Goal: Check status

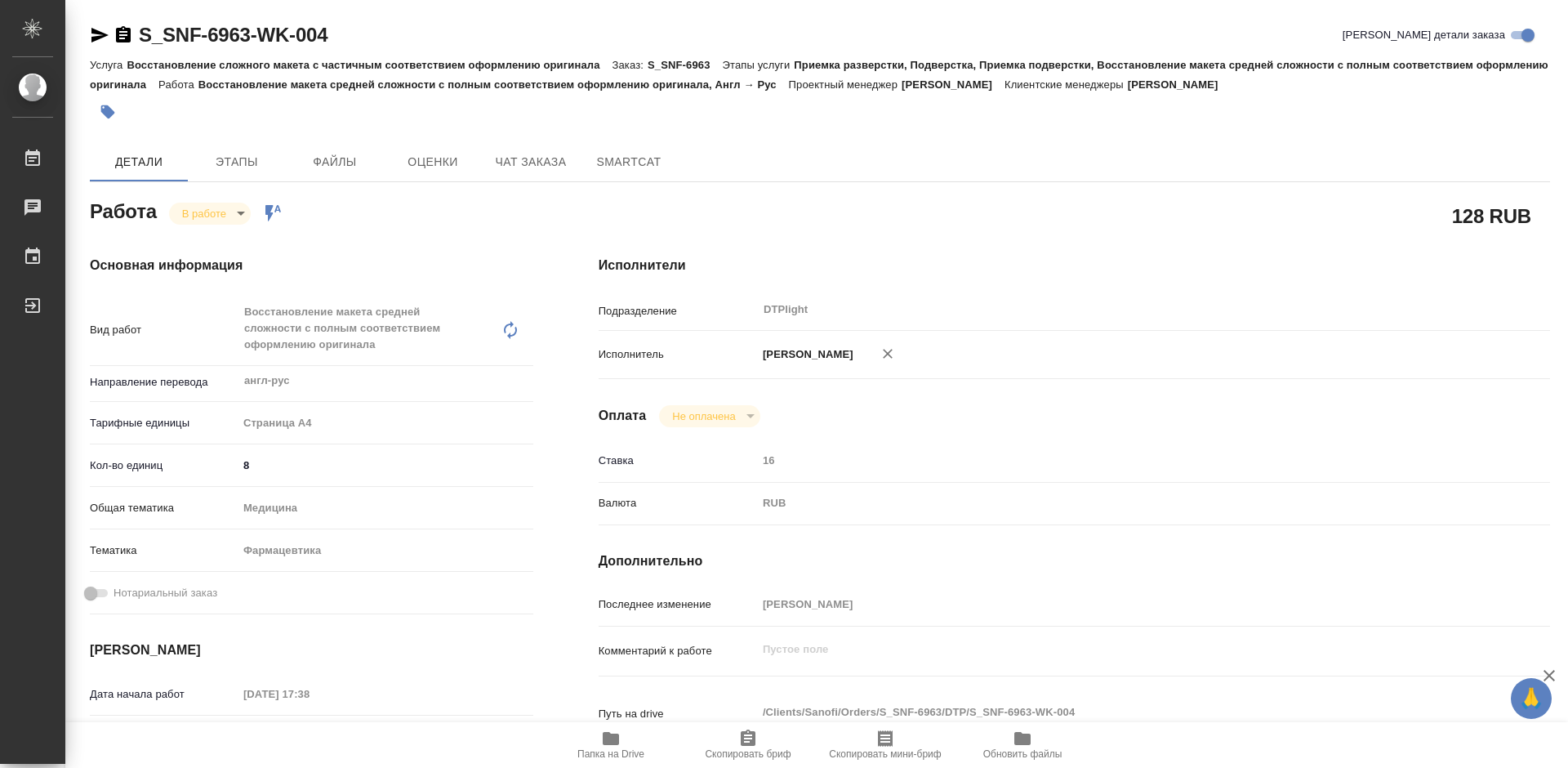
scroll to position [653, 0]
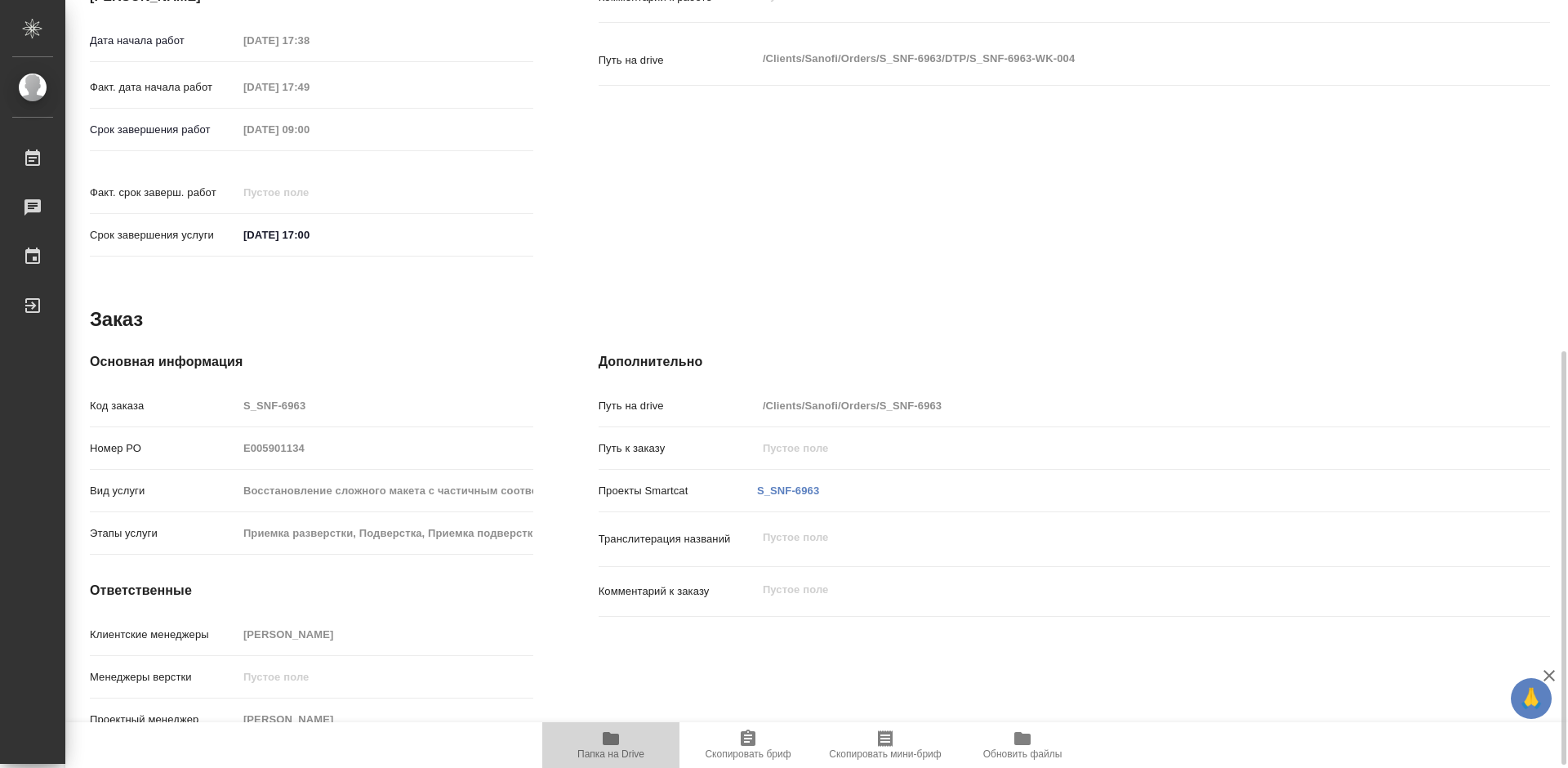
click at [618, 741] on icon "button" at bounding box center [611, 738] width 17 height 13
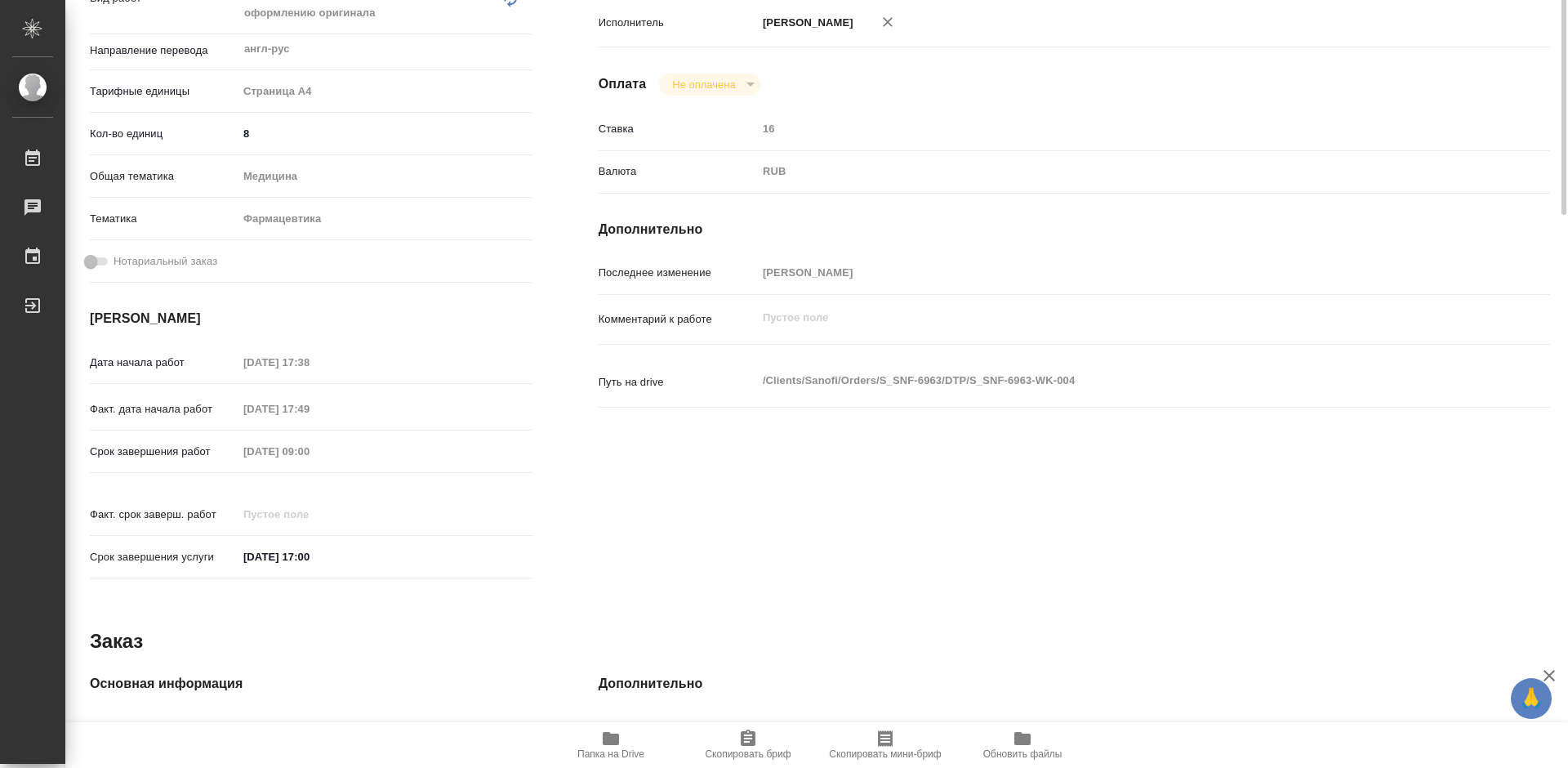
scroll to position [0, 0]
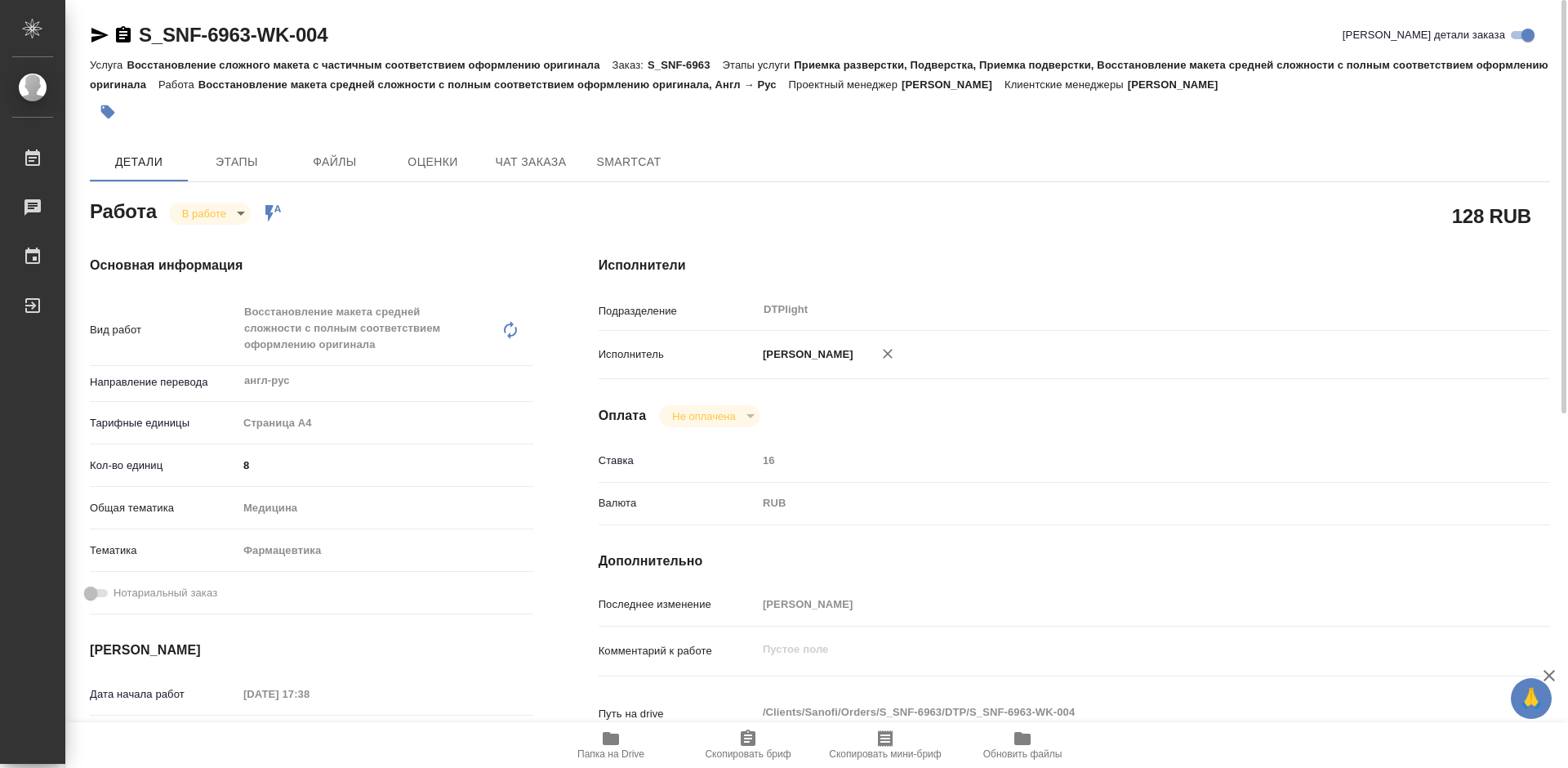
click at [213, 202] on body "🙏 .cls-1 fill:#fff; AWATERA Tretyakova Mariya Работы 0 Чаты График Выйти S_SNF-…" at bounding box center [784, 384] width 1568 height 768
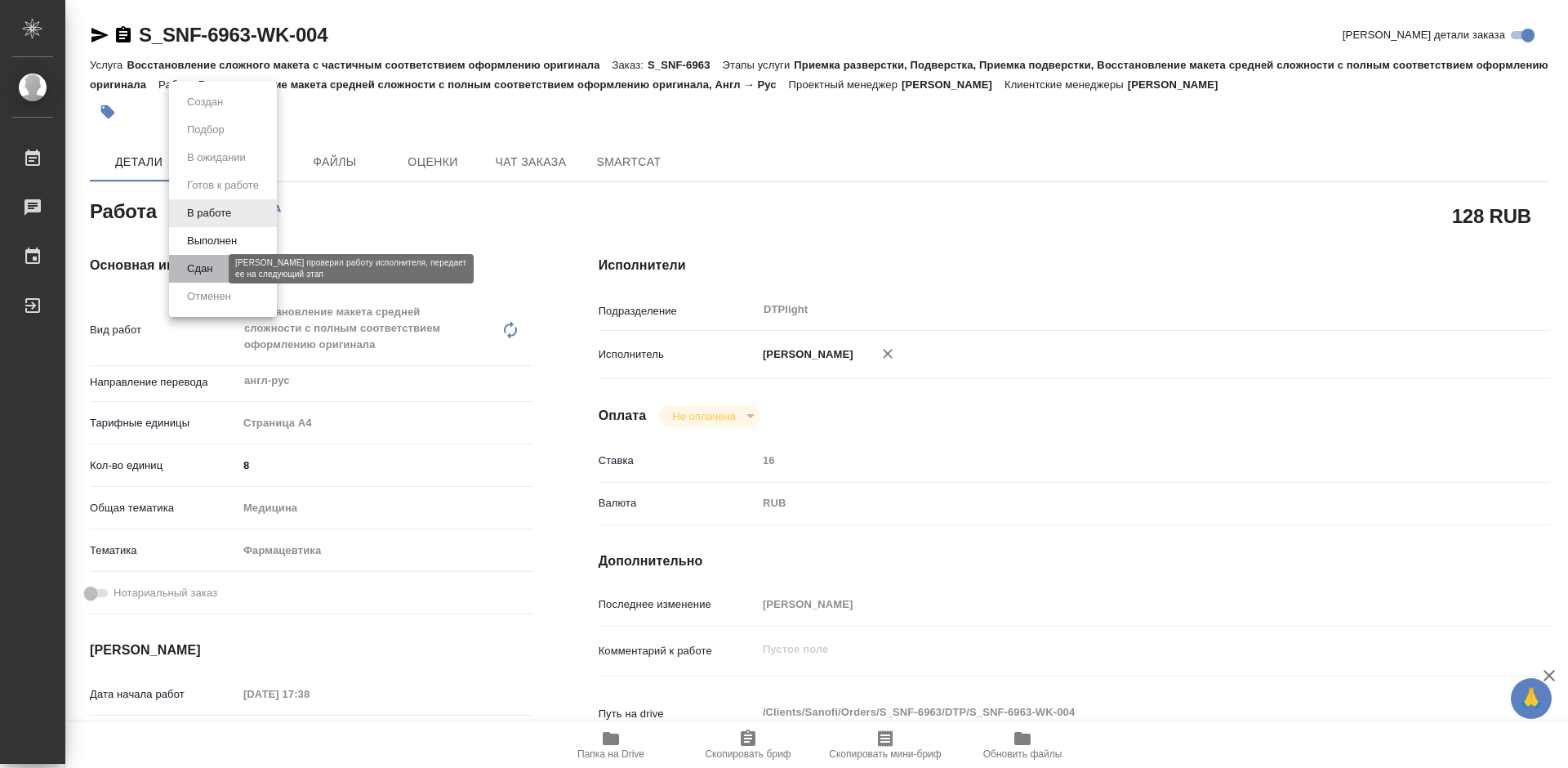
click at [211, 268] on button "Сдан" at bounding box center [200, 269] width 36 height 18
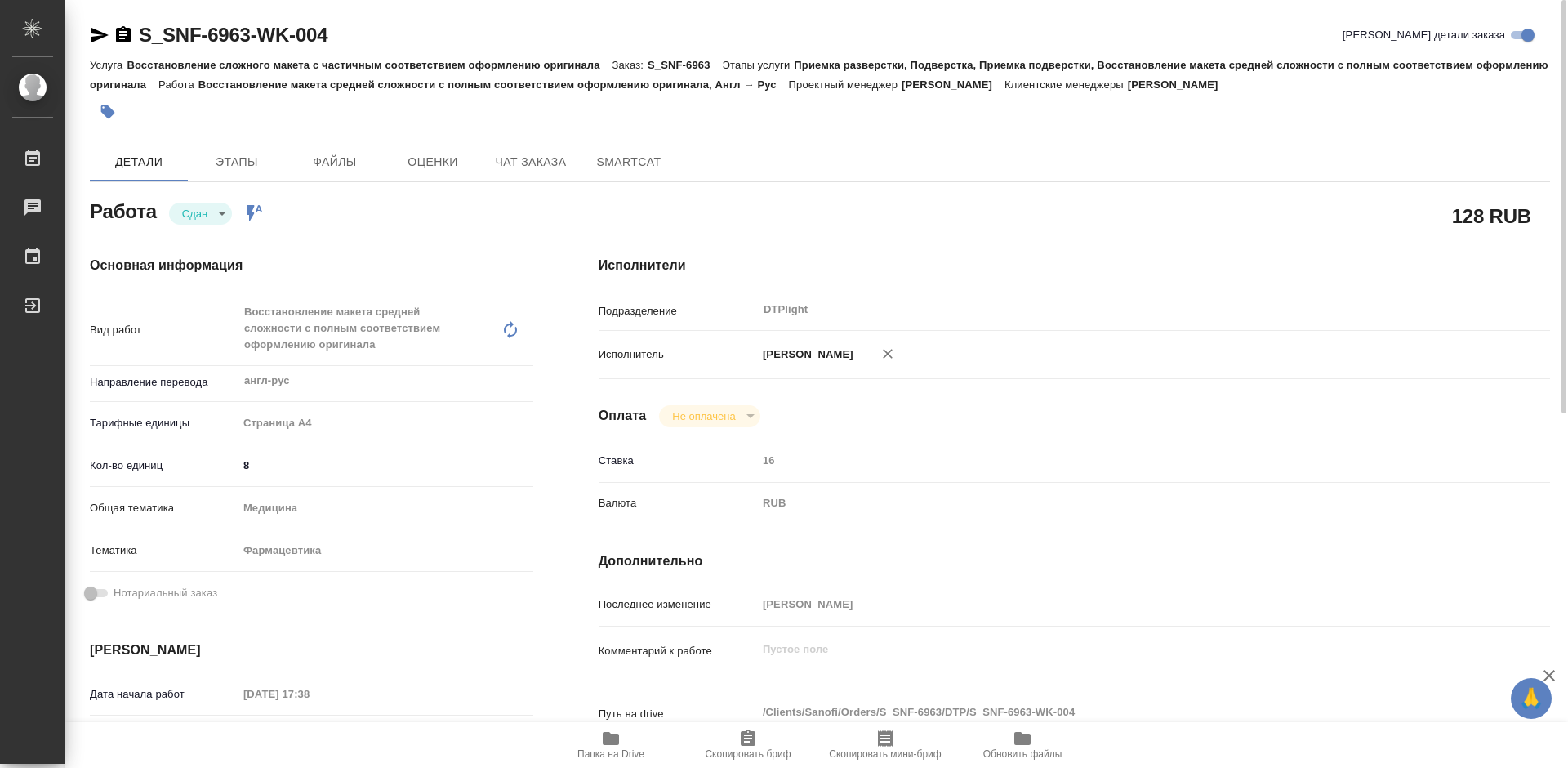
type textarea "x"
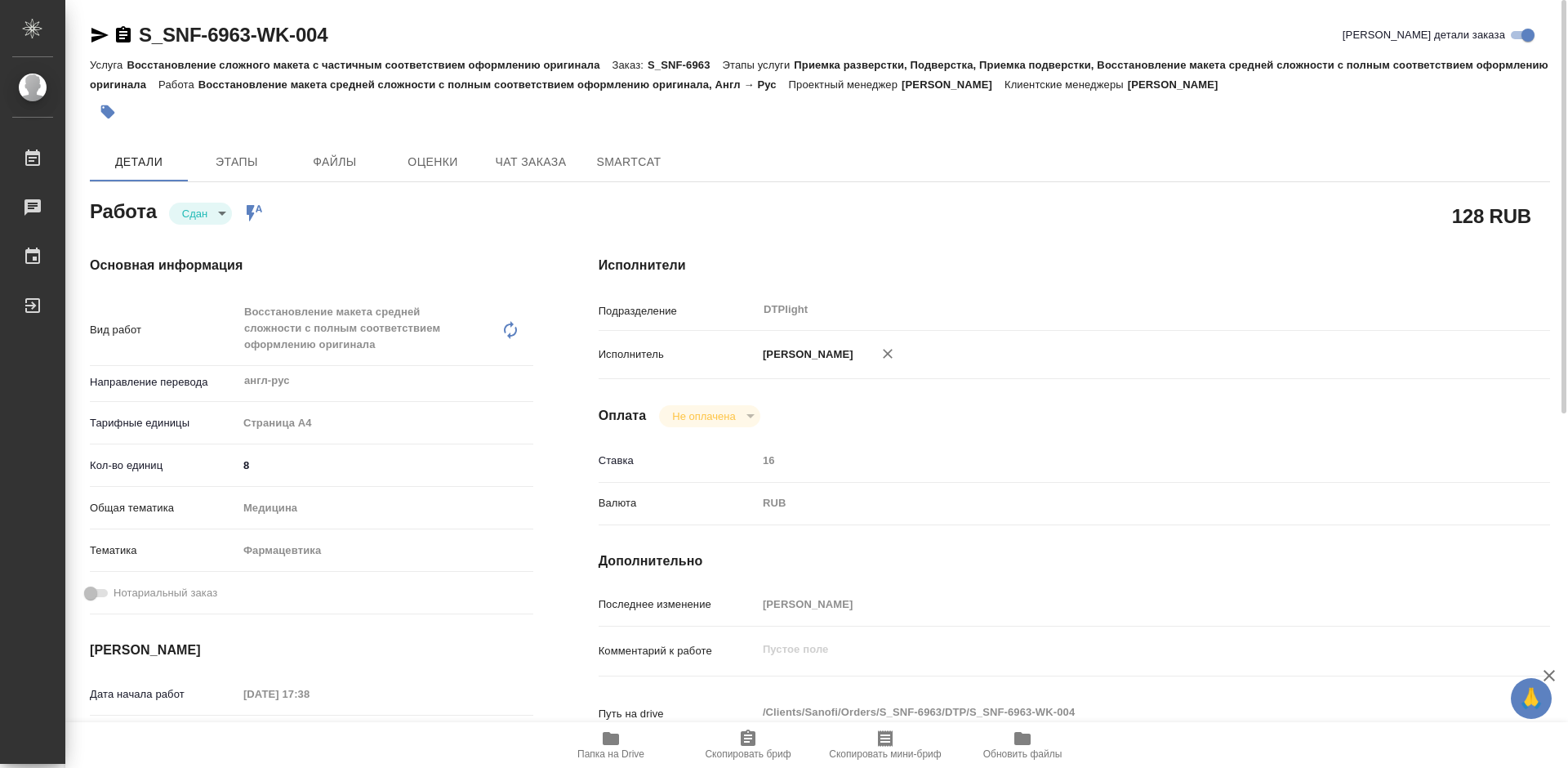
type textarea "x"
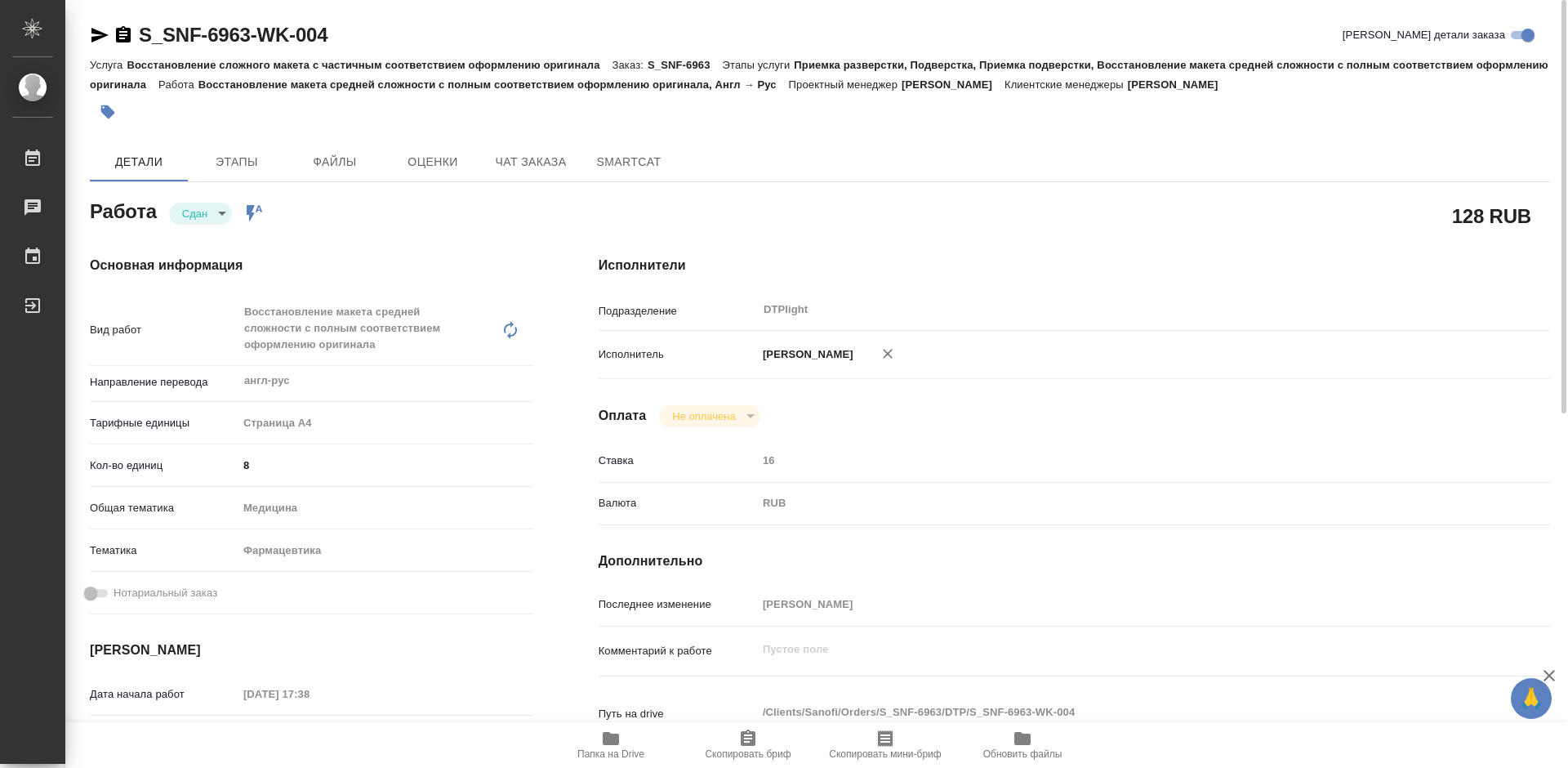
type textarea "x"
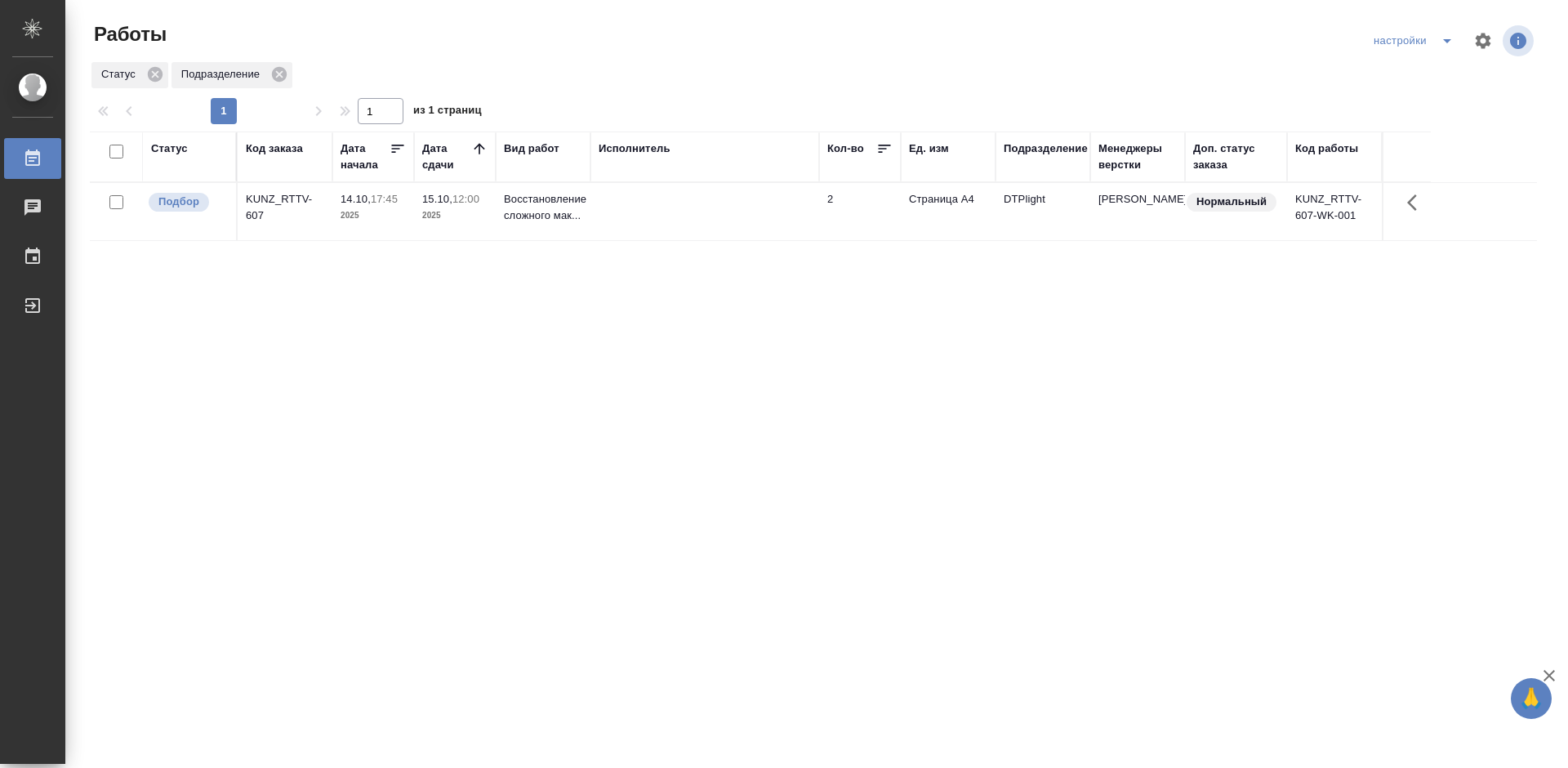
click at [756, 374] on div "Статус Код заказа Дата начала Дата сдачи Вид работ Исполнитель Кол-во Ед. изм П…" at bounding box center [813, 425] width 1447 height 588
click at [277, 195] on div "KUNZ_RTTV-607" at bounding box center [285, 207] width 78 height 33
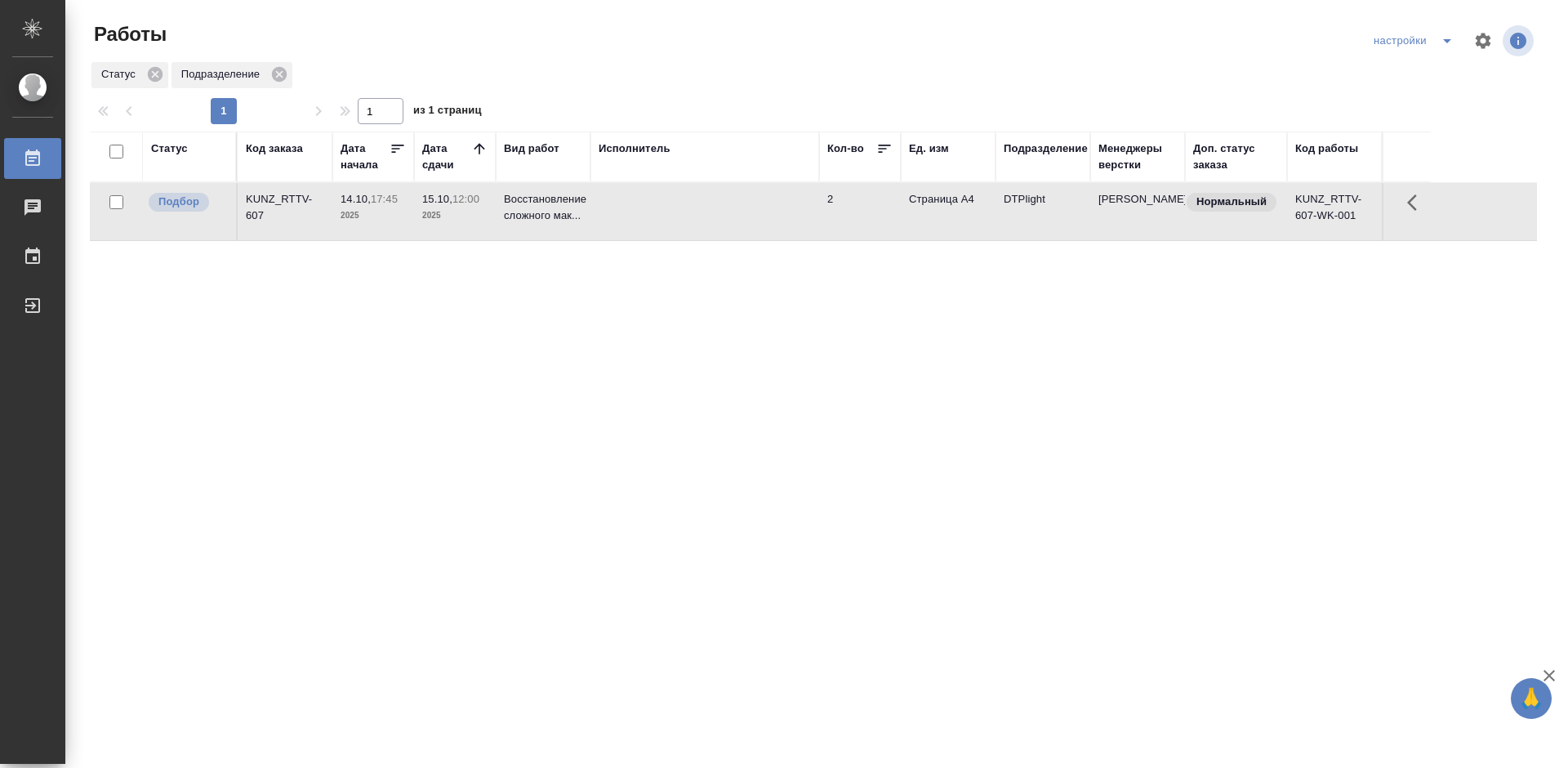
click at [277, 195] on div "KUNZ_RTTV-607" at bounding box center [285, 207] width 78 height 33
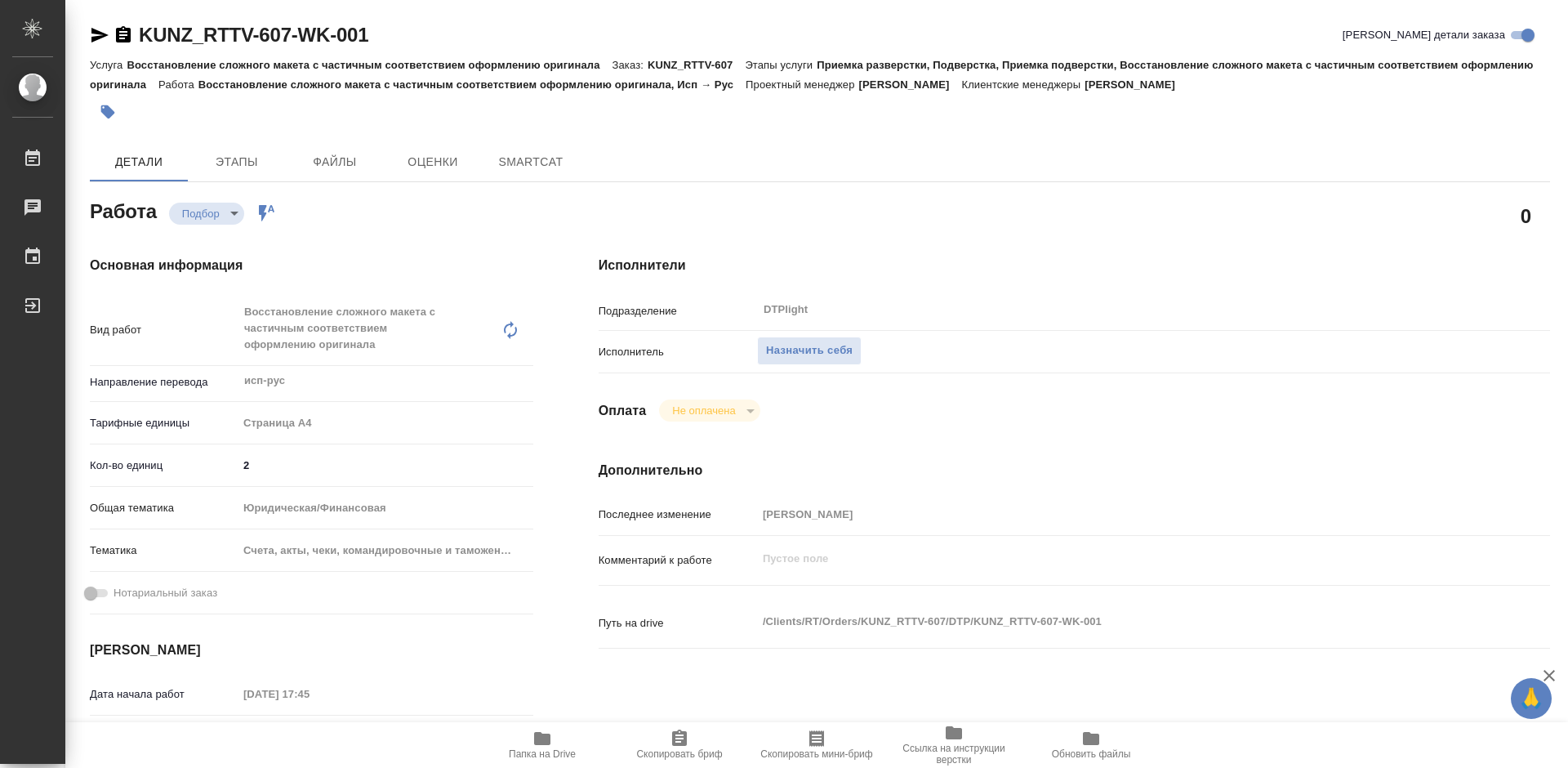
type textarea "x"
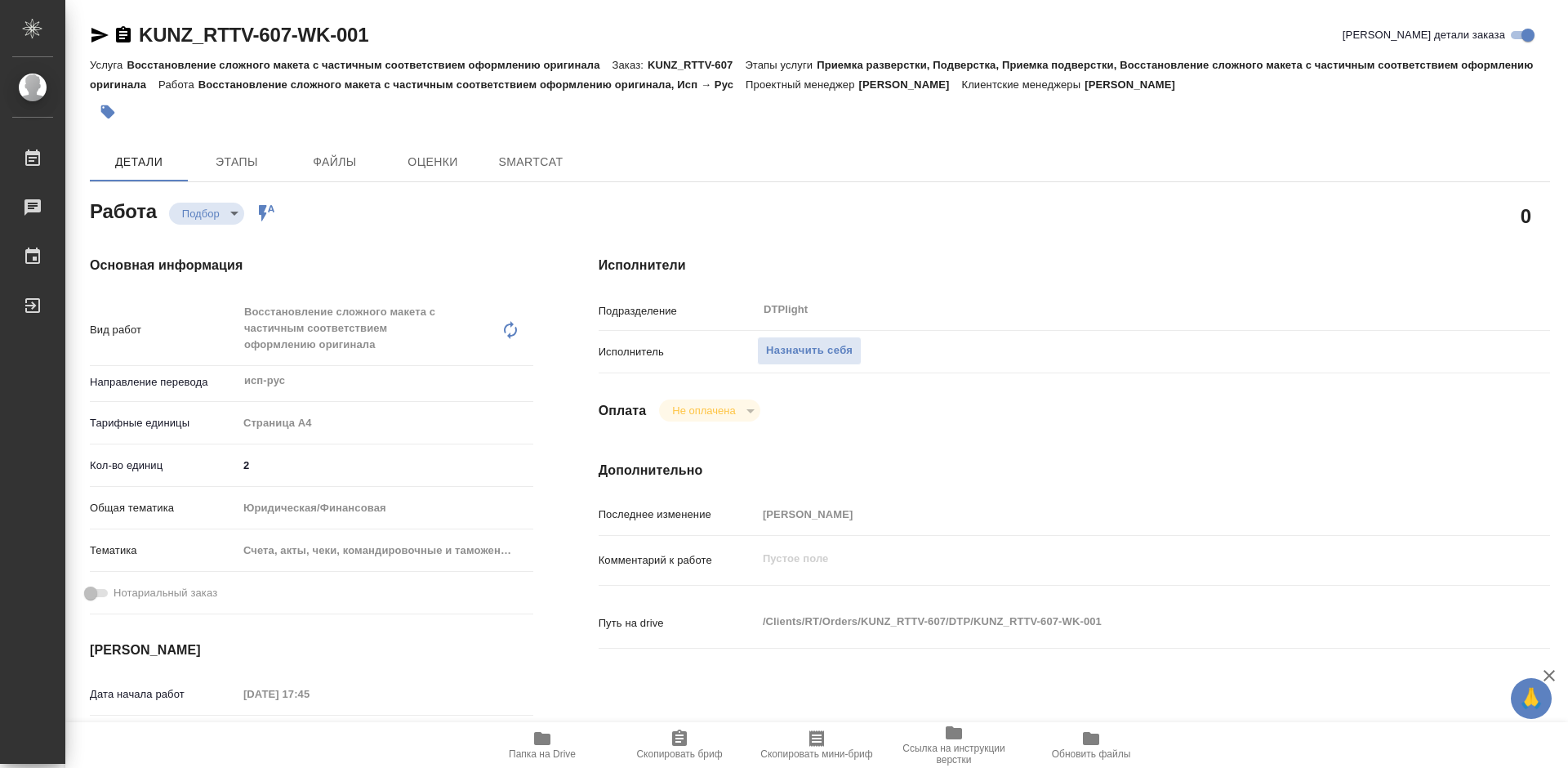
type textarea "x"
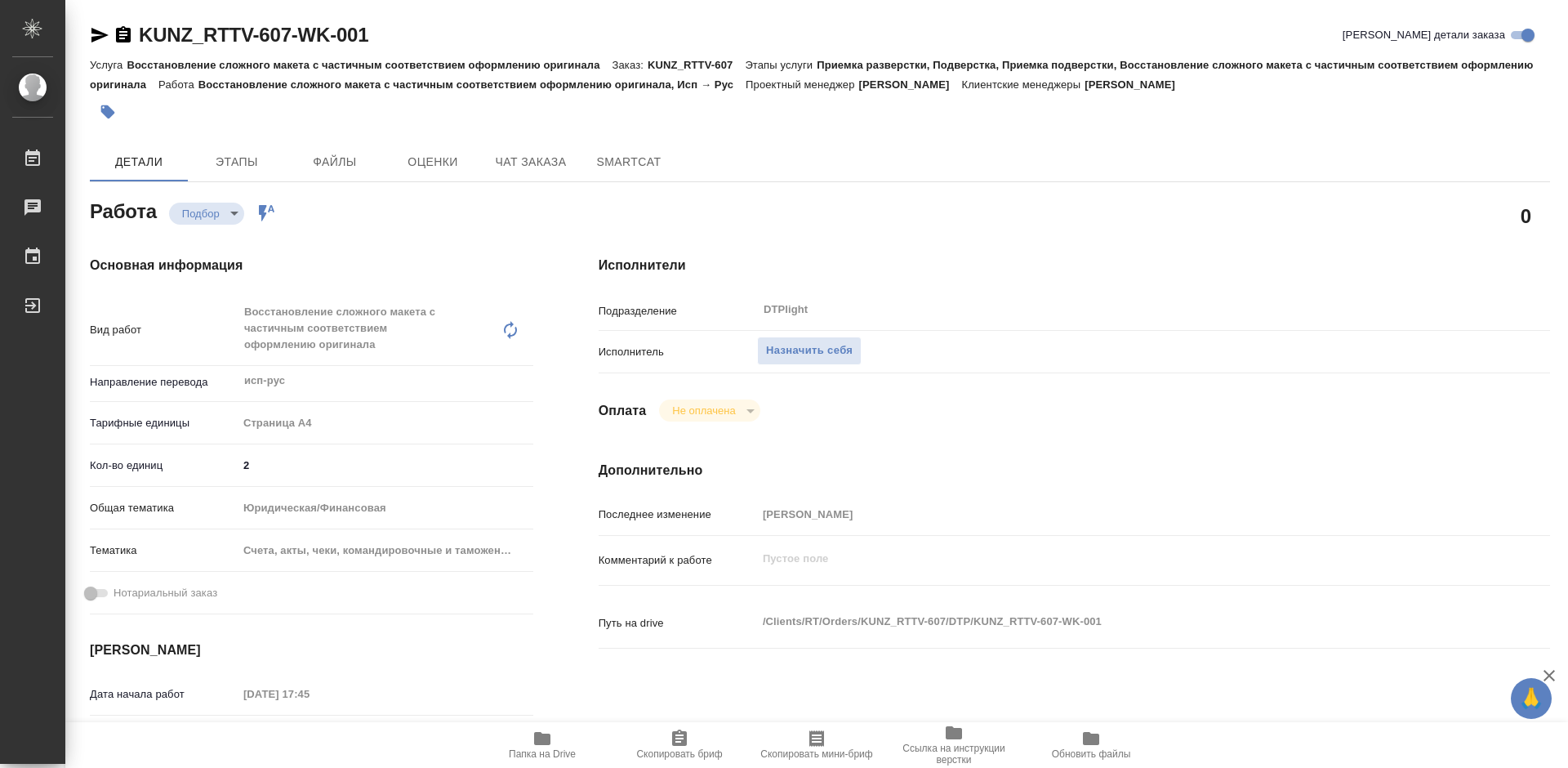
type textarea "x"
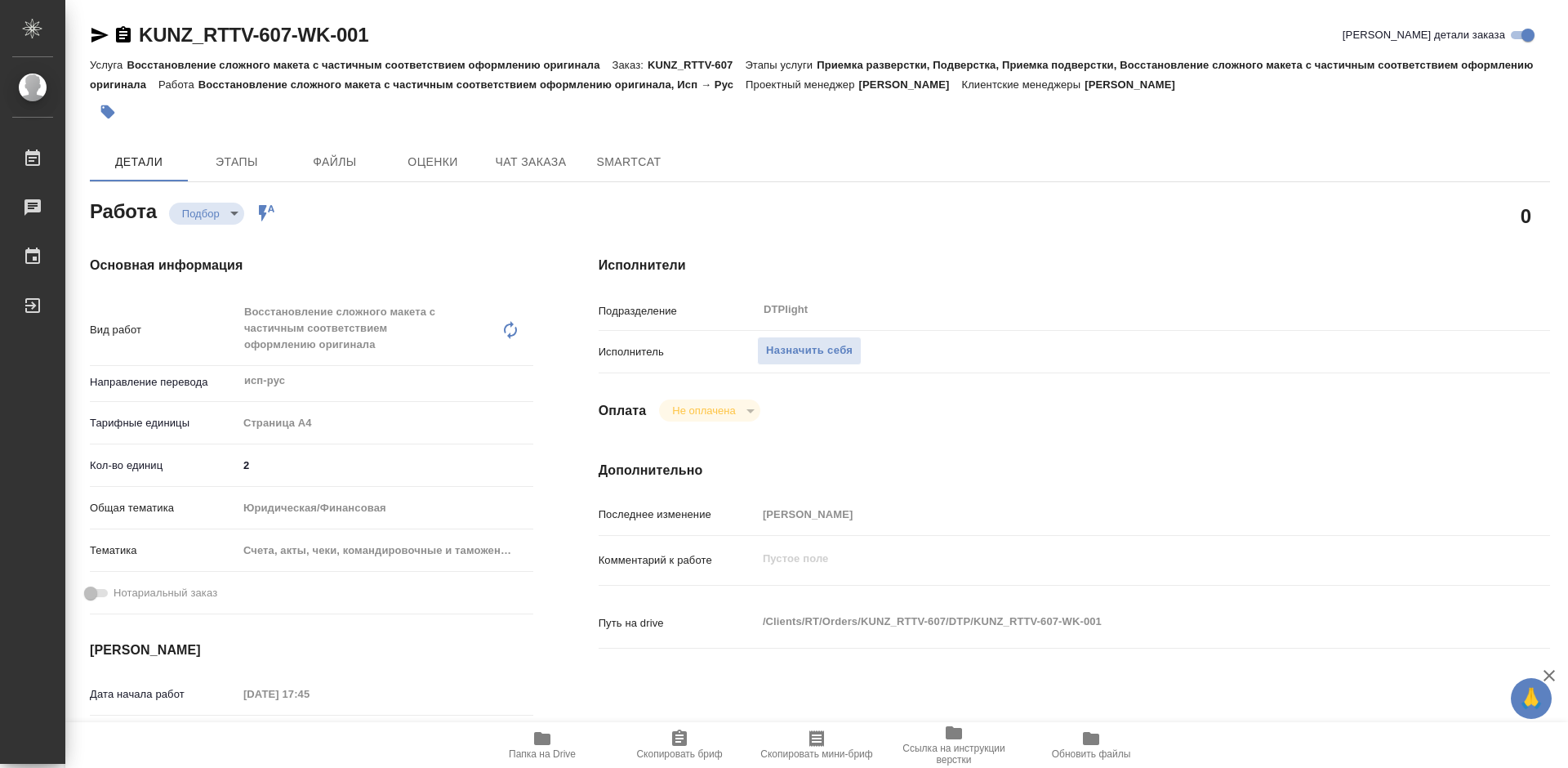
click at [545, 746] on icon "button" at bounding box center [542, 738] width 20 height 20
type textarea "x"
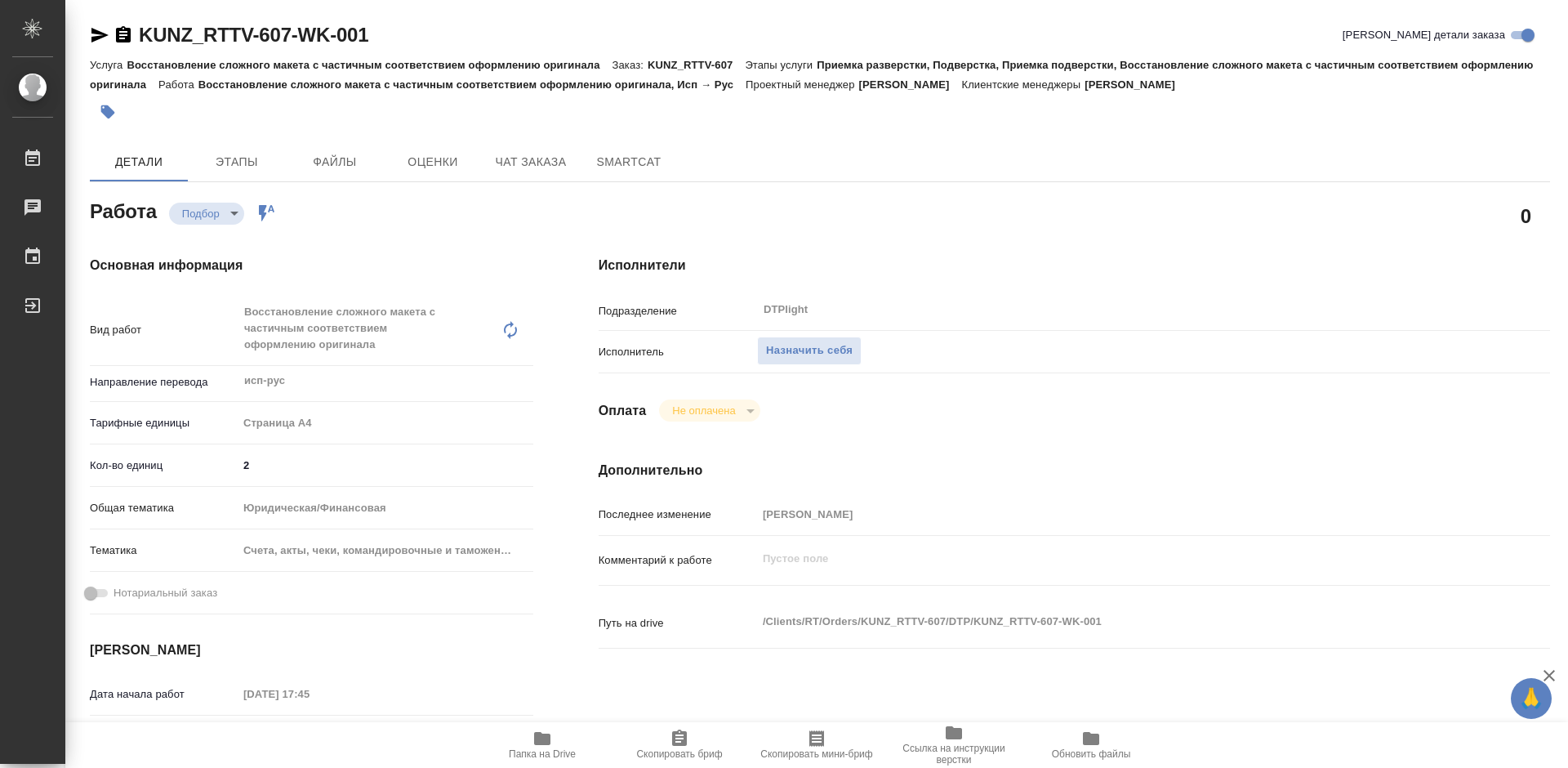
type textarea "x"
